Goal: Transaction & Acquisition: Purchase product/service

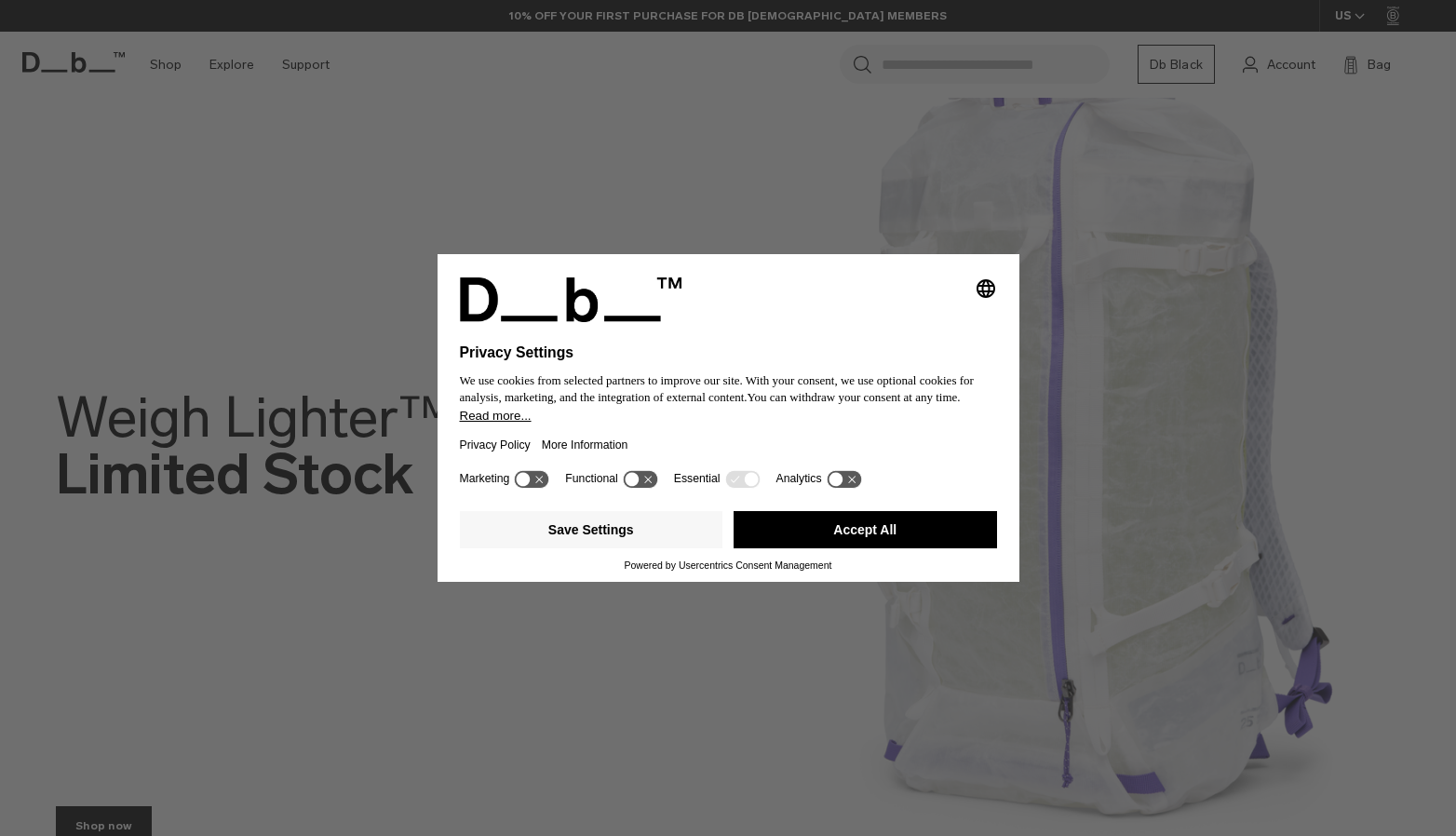
click at [522, 477] on icon at bounding box center [523, 479] width 14 height 14
click at [522, 477] on icon at bounding box center [531, 478] width 35 height 18
click at [593, 535] on button "Save Settings" at bounding box center [592, 530] width 264 height 37
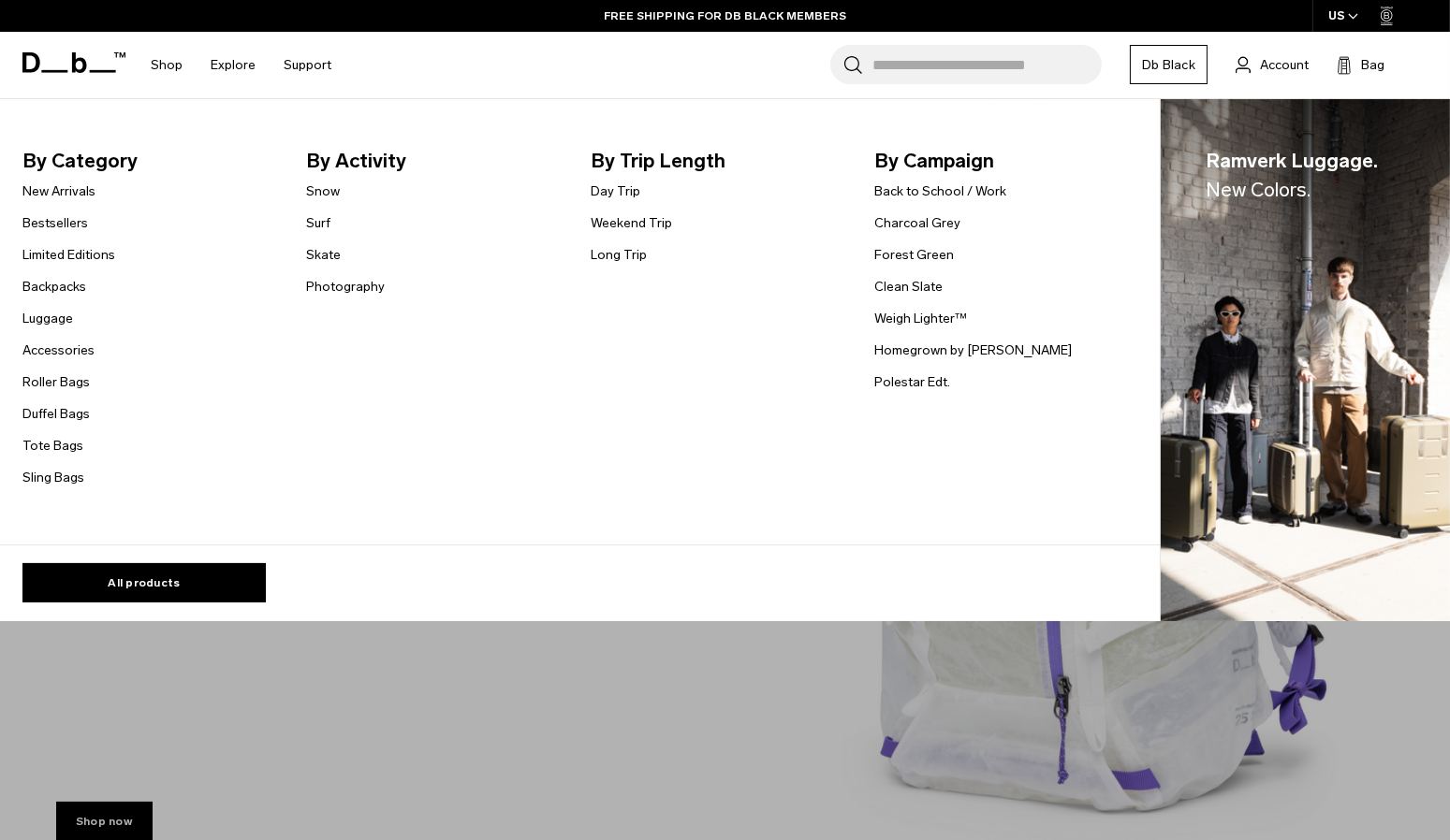
click at [51, 317] on link "Luggage" at bounding box center [48, 318] width 51 height 20
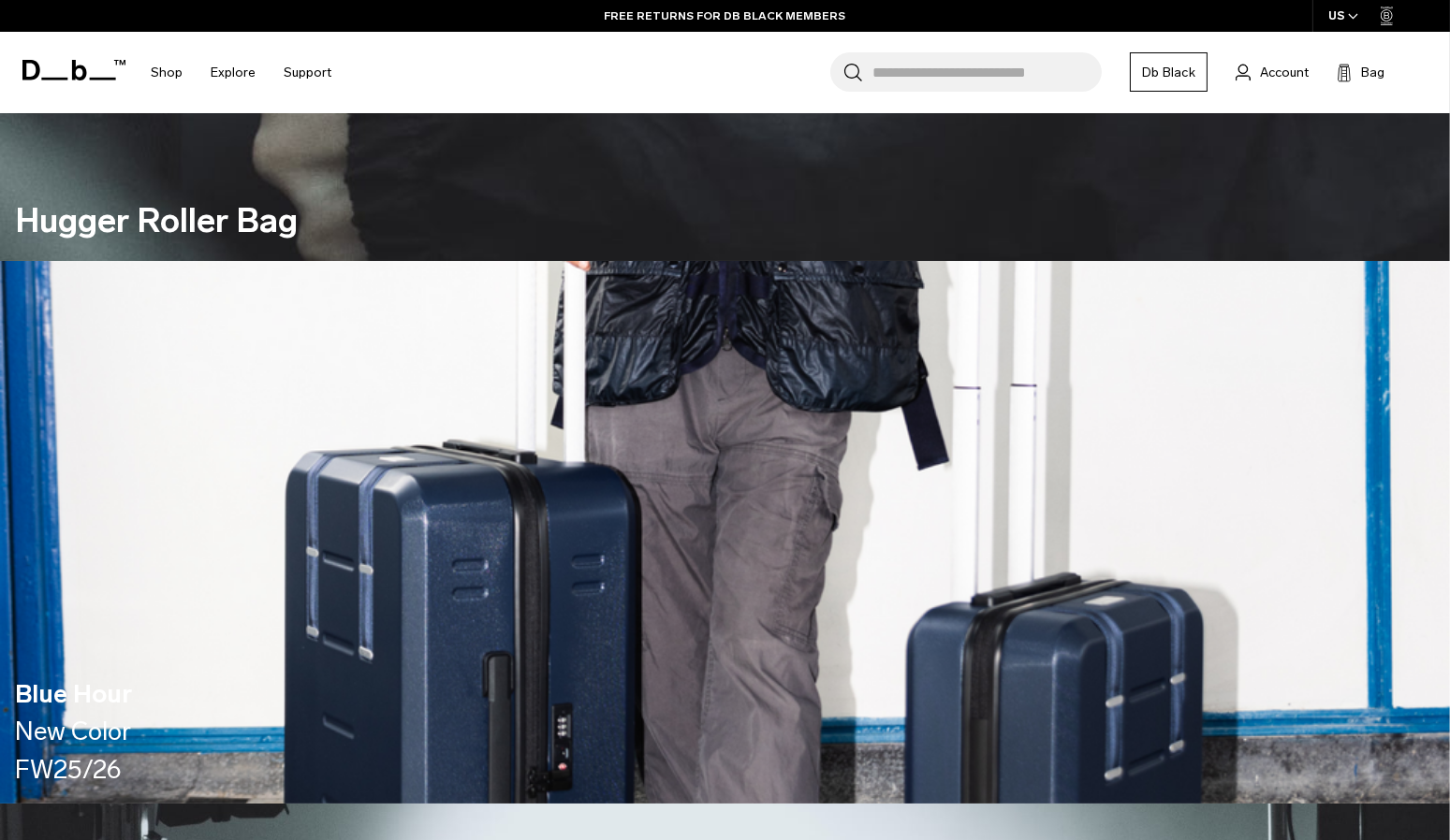
scroll to position [1498, 0]
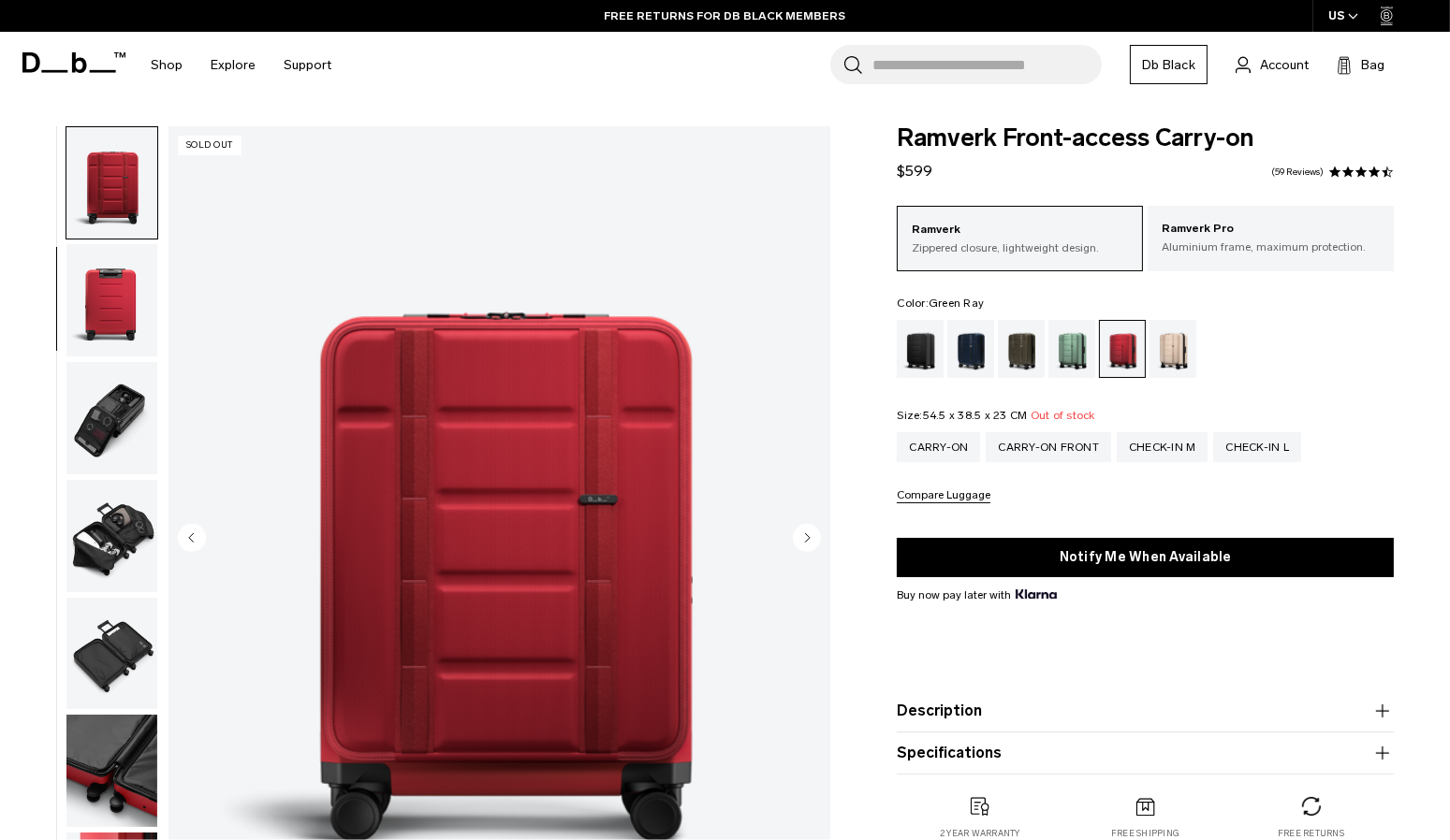
click at [1071, 344] on div "Green Ray" at bounding box center [1072, 349] width 48 height 58
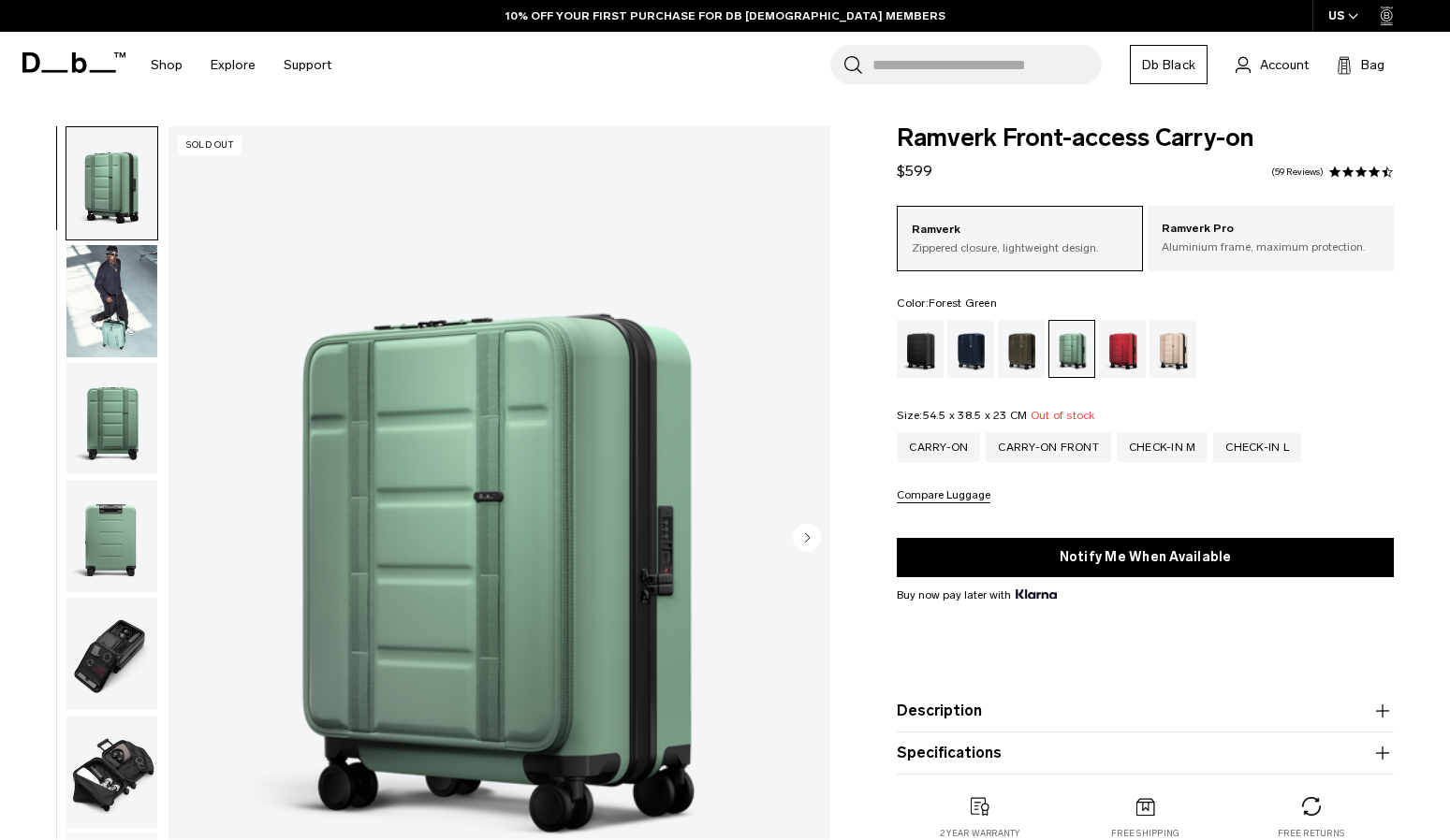
click at [1030, 351] on div "Forest Green" at bounding box center [1022, 349] width 48 height 58
